Goal: Find specific page/section

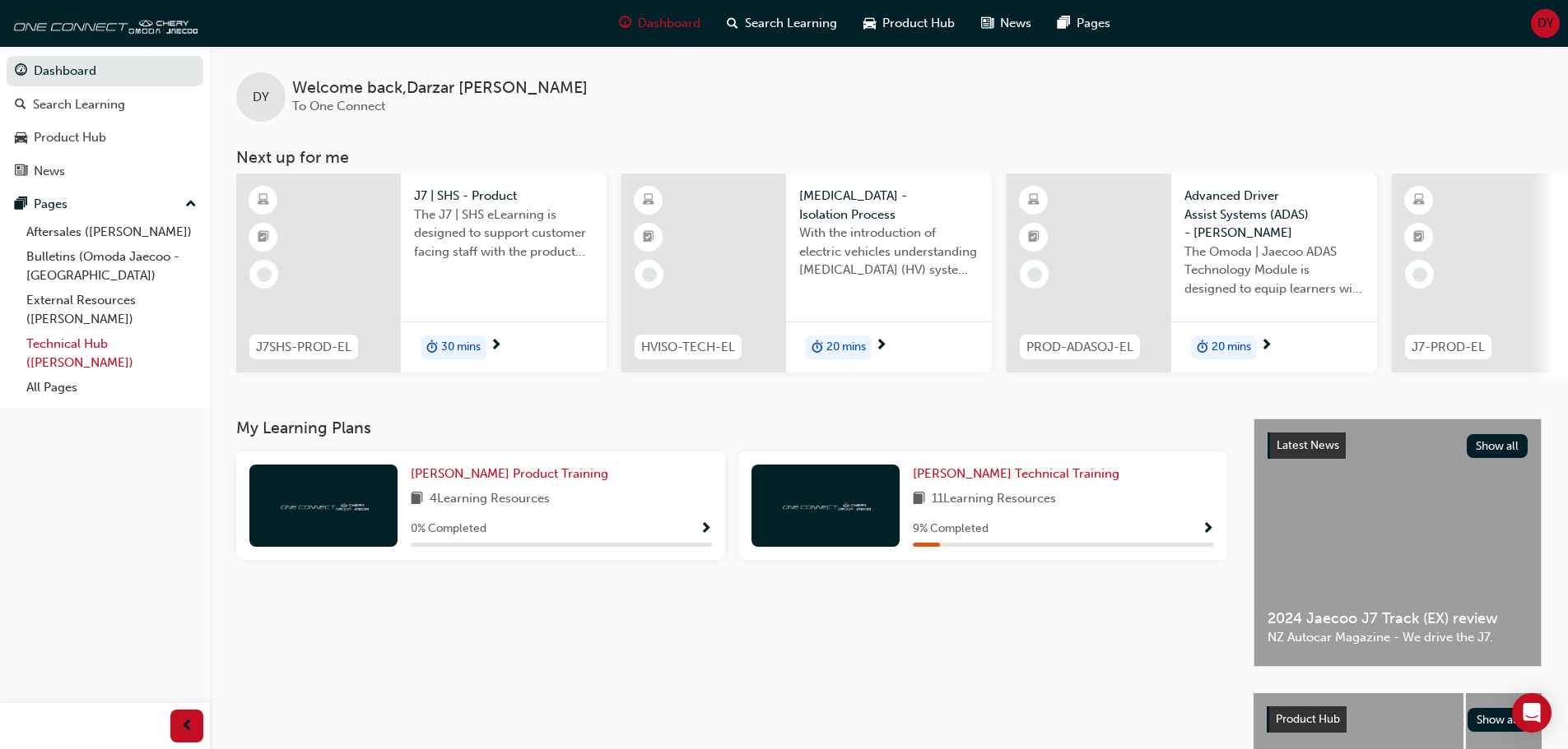
click at [114, 334] on link "Technical Hub ([PERSON_NAME])" at bounding box center [111, 353] width 183 height 44
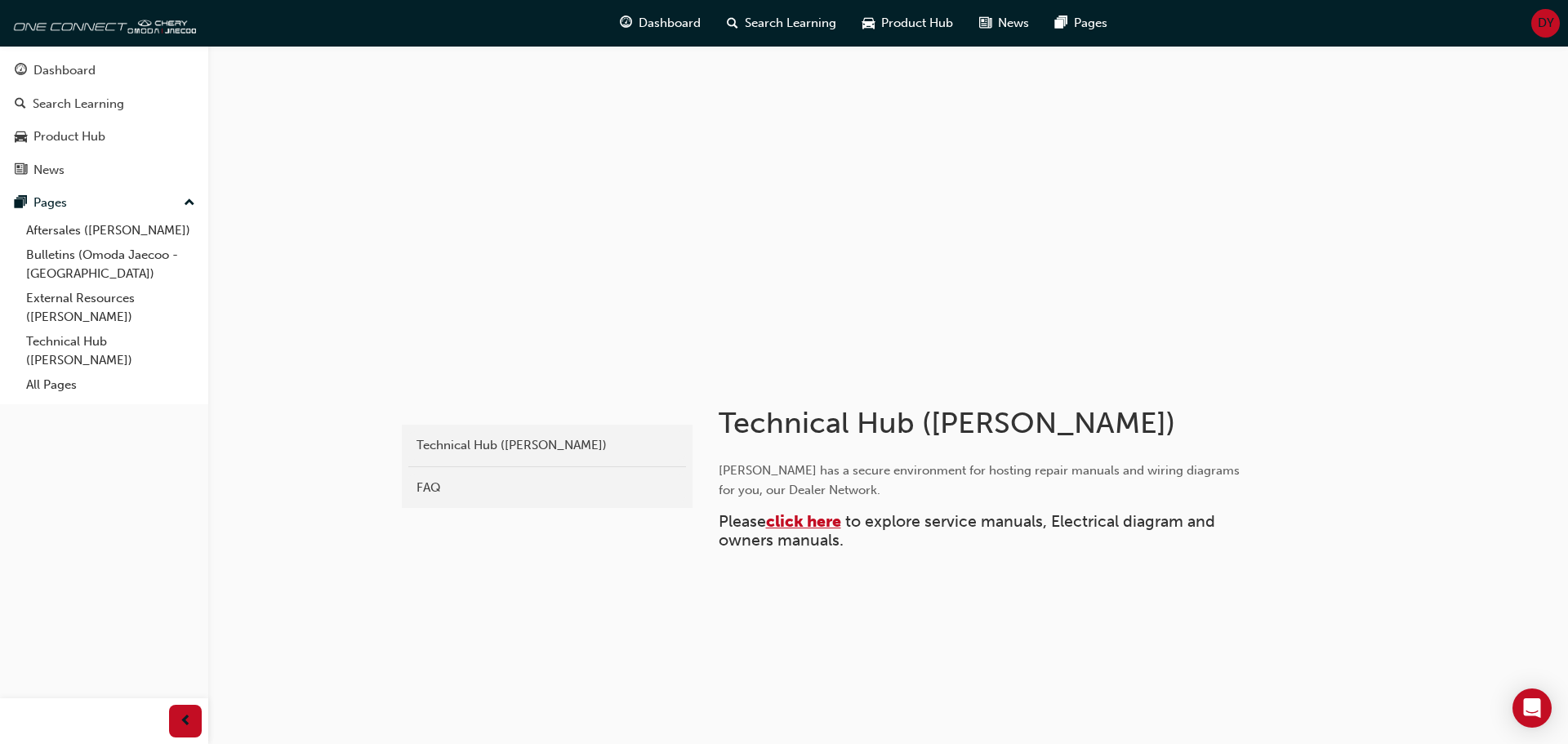
click at [797, 523] on span "click here" at bounding box center [804, 521] width 75 height 19
